Goal: Transaction & Acquisition: Purchase product/service

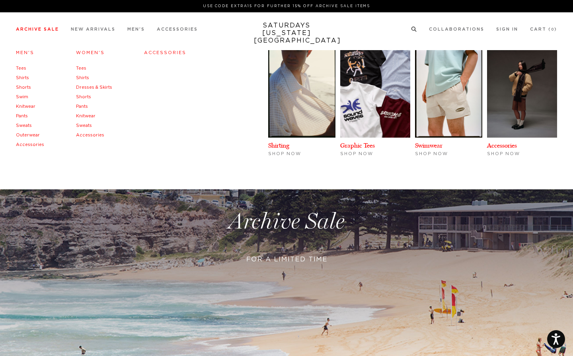
click at [21, 117] on link "Pants" at bounding box center [22, 116] width 12 height 4
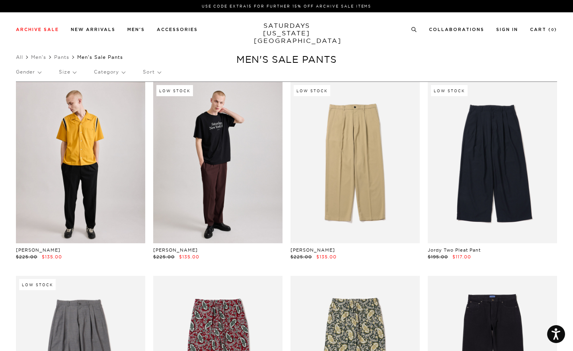
click at [106, 188] on link at bounding box center [80, 162] width 129 height 161
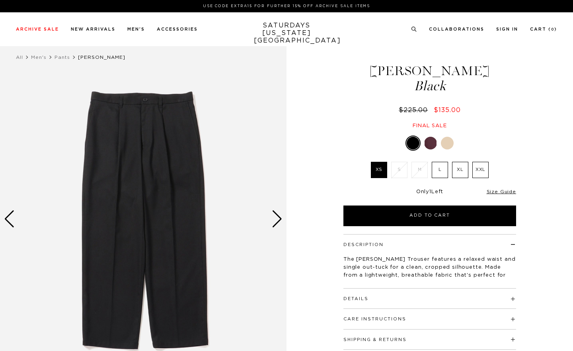
click at [206, 208] on img at bounding box center [143, 219] width 286 height 358
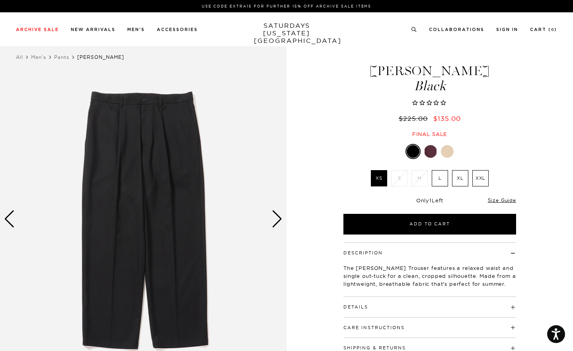
click at [430, 144] on div "Dean Trouser Black $225.00 $135.00 Final sale Dean Trouser Black $225.00 $135.0…" at bounding box center [429, 219] width 199 height 358
click at [430, 148] on div at bounding box center [430, 151] width 13 height 13
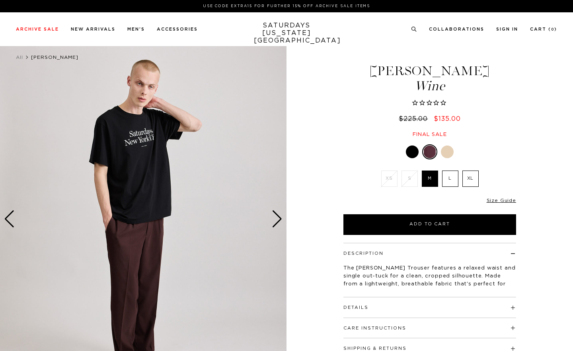
click at [468, 181] on label "XL" at bounding box center [470, 179] width 16 height 16
click at [0, 0] on input "XL" at bounding box center [0, 0] width 0 height 0
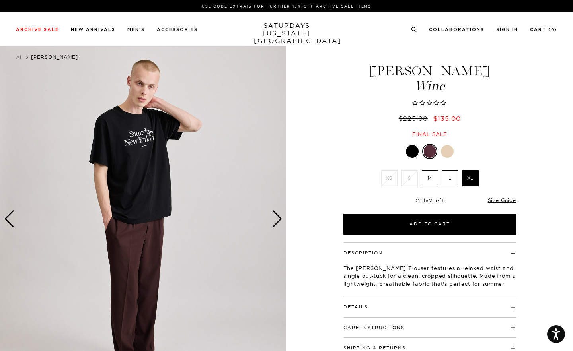
click at [442, 77] on h1 "[PERSON_NAME] Wine" at bounding box center [429, 78] width 175 height 28
drag, startPoint x: 453, startPoint y: 90, endPoint x: 393, endPoint y: 66, distance: 64.0
click at [393, 66] on h1 "[PERSON_NAME] Wine" at bounding box center [429, 78] width 175 height 28
copy h1 "[PERSON_NAME] Wine"
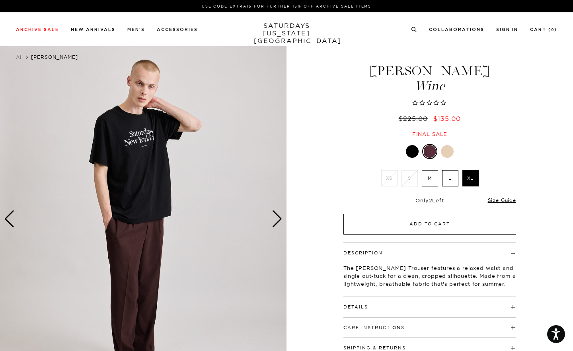
click at [453, 225] on button "Add to Cart" at bounding box center [429, 224] width 173 height 21
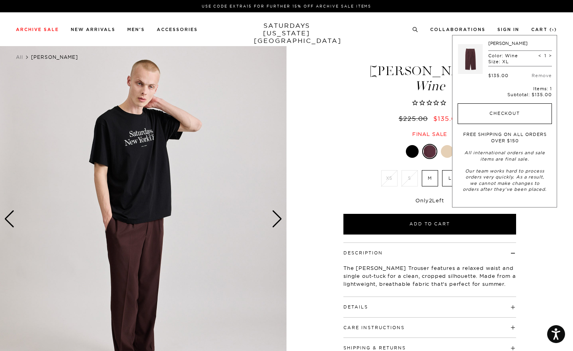
click at [514, 113] on button "Checkout" at bounding box center [504, 113] width 94 height 21
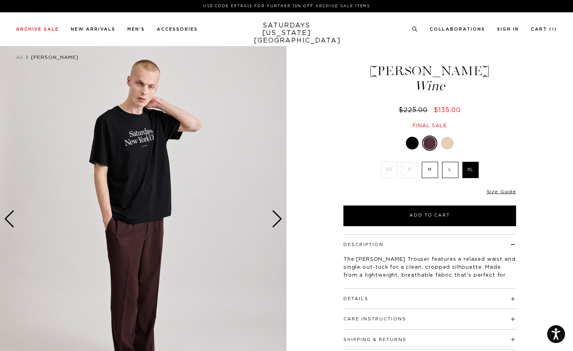
click at [453, 171] on label "L" at bounding box center [450, 170] width 16 height 16
click at [0, 0] on input "L" at bounding box center [0, 0] width 0 height 0
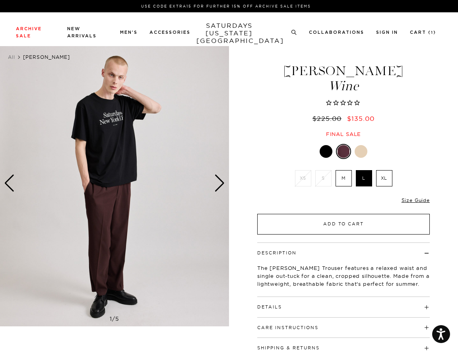
click at [351, 226] on button "Add to Cart" at bounding box center [343, 224] width 173 height 21
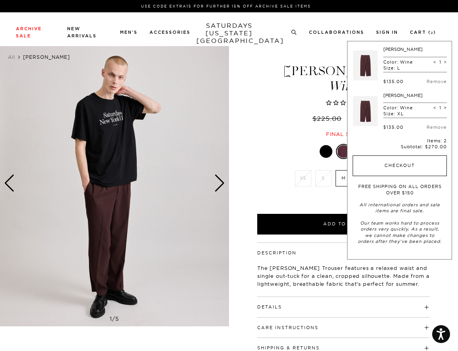
click at [408, 164] on button "Checkout" at bounding box center [400, 165] width 94 height 21
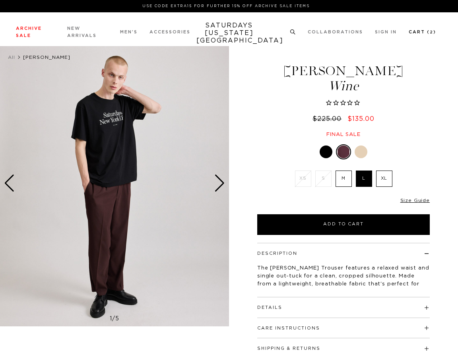
click at [420, 29] on li "Cart ( 2 )" at bounding box center [422, 31] width 27 height 7
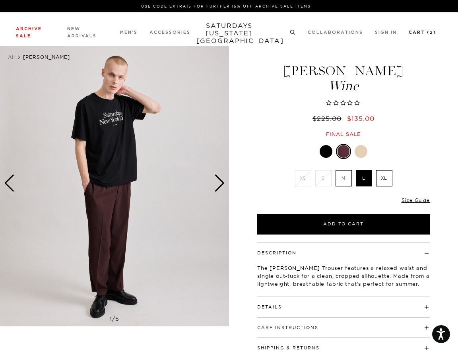
click at [420, 33] on link "Cart ( 2 )" at bounding box center [422, 32] width 27 height 4
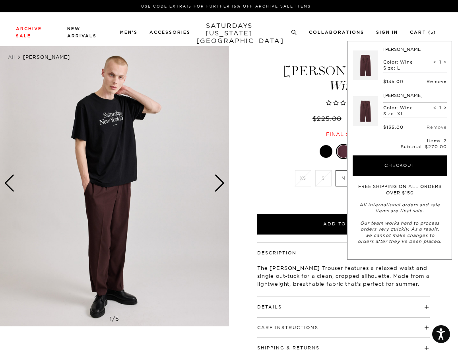
click at [437, 82] on link "Remove" at bounding box center [437, 82] width 20 height 6
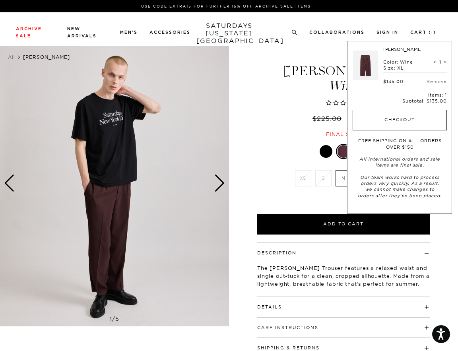
click at [405, 125] on button "Checkout" at bounding box center [400, 120] width 94 height 21
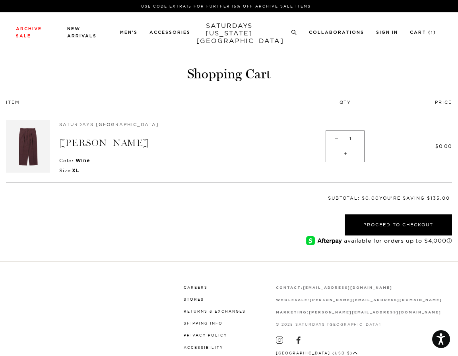
click at [338, 134] on span "-" at bounding box center [336, 139] width 11 height 16
type input "0"
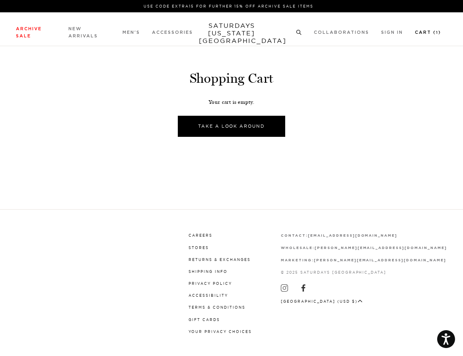
click at [434, 32] on link "Cart ( 1 )" at bounding box center [428, 32] width 26 height 4
